Goal: Task Accomplishment & Management: Use online tool/utility

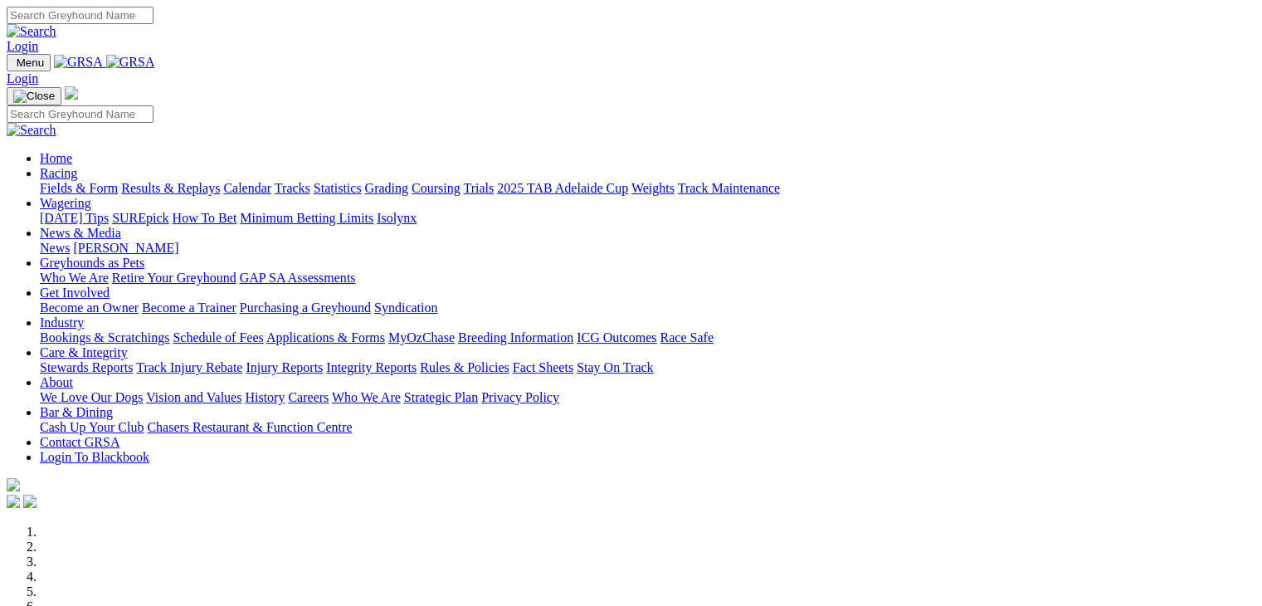
click at [91, 196] on link "Wagering" at bounding box center [65, 203] width 51 height 14
click at [168, 211] on link "SUREpick" at bounding box center [140, 218] width 56 height 14
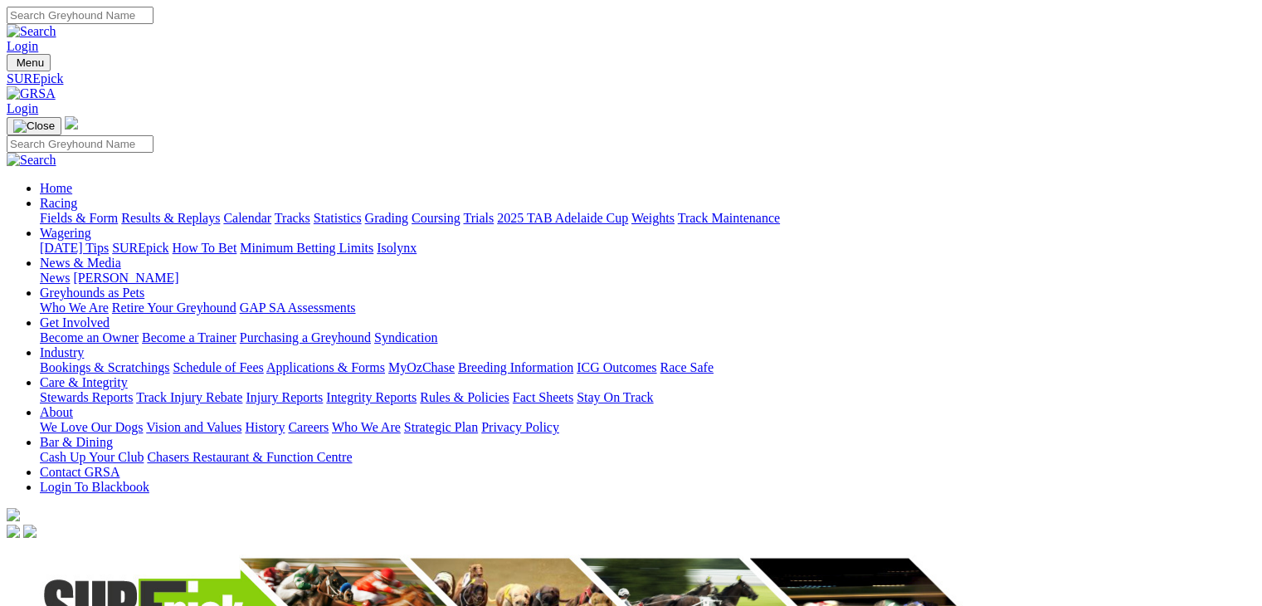
click at [168, 241] on link "SUREpick" at bounding box center [140, 248] width 56 height 14
